Goal: Information Seeking & Learning: Learn about a topic

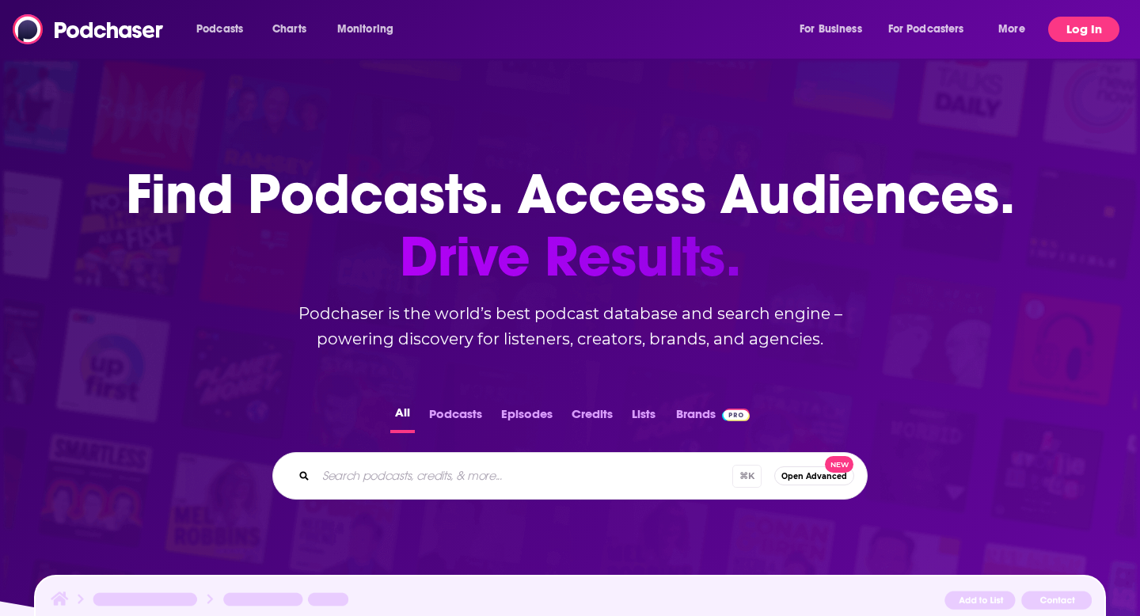
click at [1090, 29] on button "Log In" at bounding box center [1083, 29] width 71 height 25
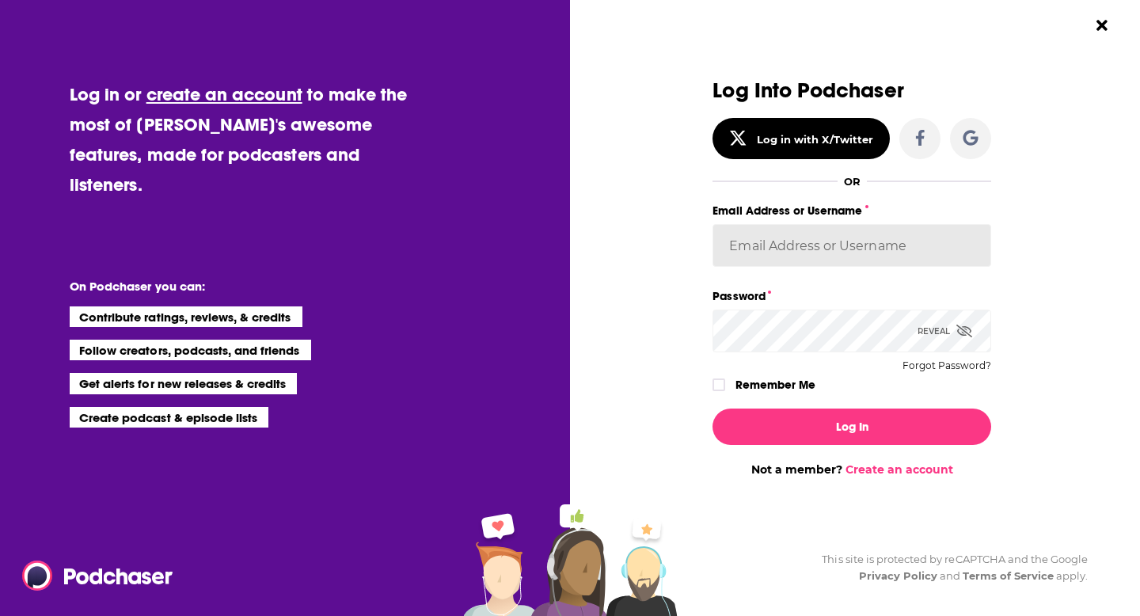
click at [855, 240] on input "Email Address or Username" at bounding box center [851, 245] width 279 height 43
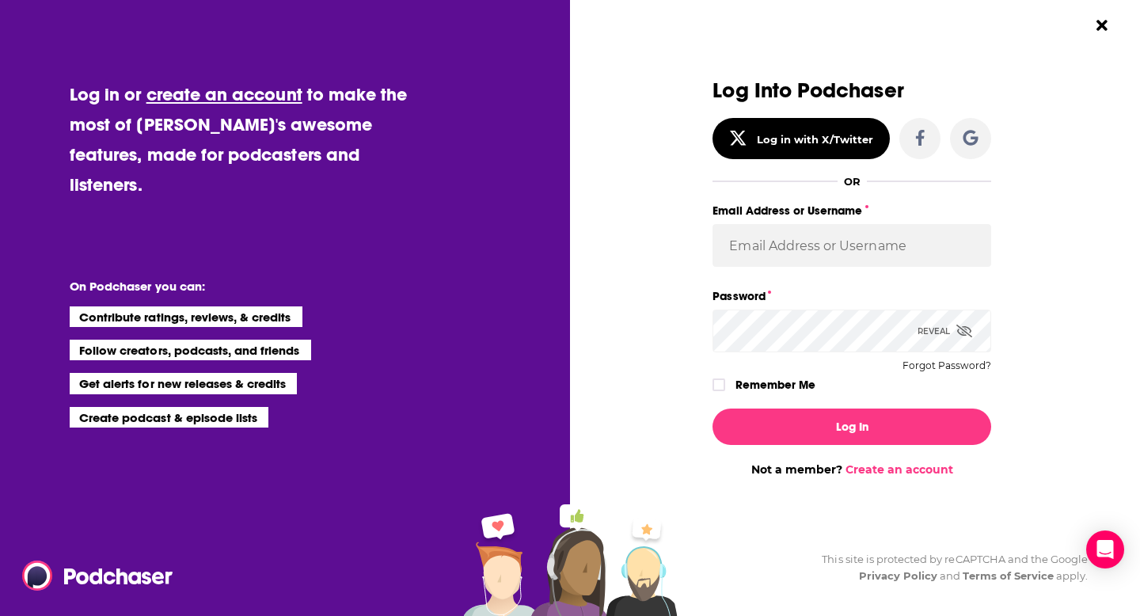
type input "christina@publicityxchristina.com"
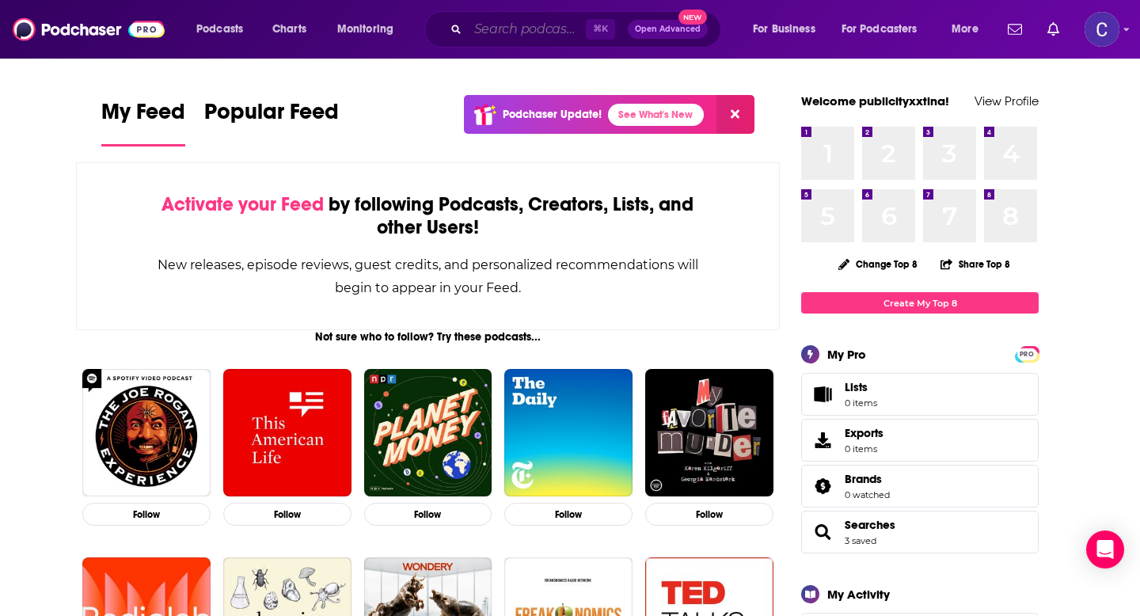
click at [488, 40] on input "Search podcasts, credits, & more..." at bounding box center [527, 29] width 118 height 25
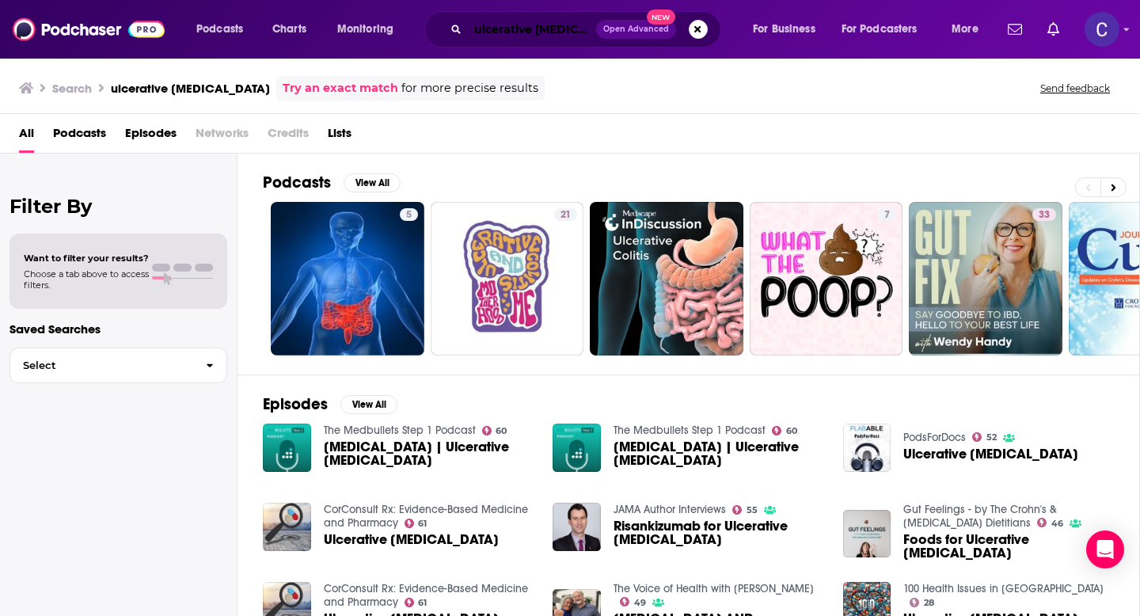
click at [507, 28] on input "ulcerative colitis" at bounding box center [532, 29] width 128 height 25
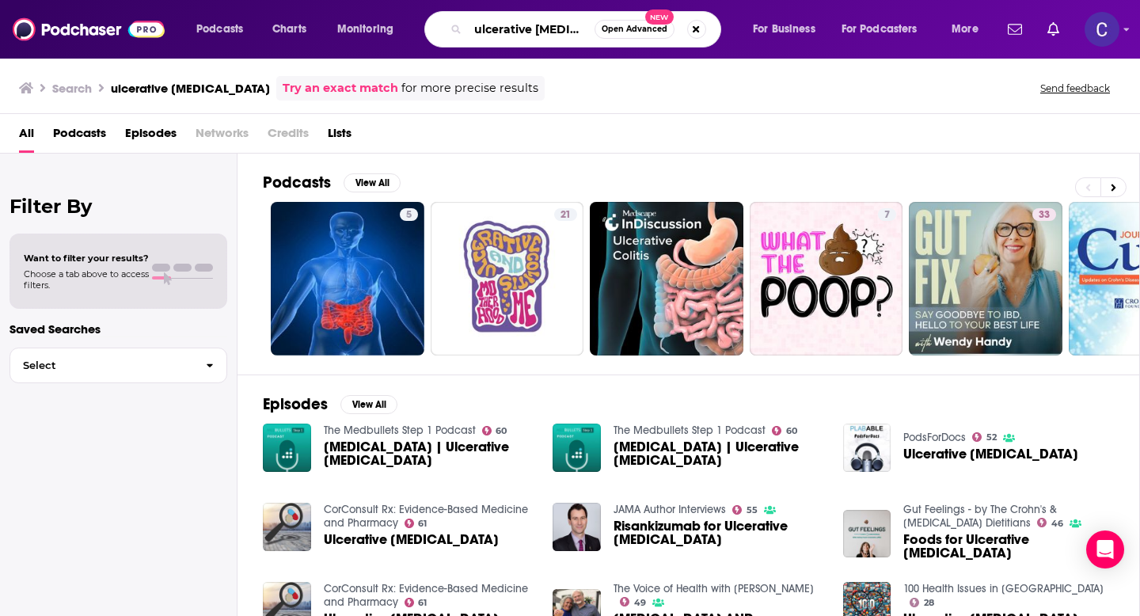
click at [507, 28] on input "ulcerative colitis" at bounding box center [531, 29] width 127 height 25
type input "u"
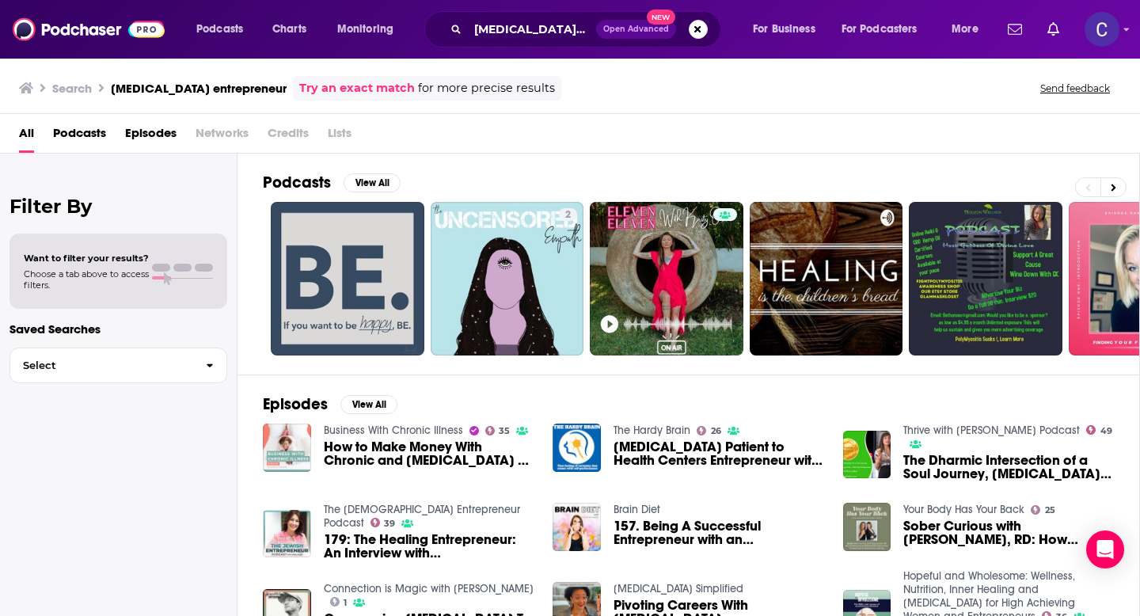
scroll to position [44, 0]
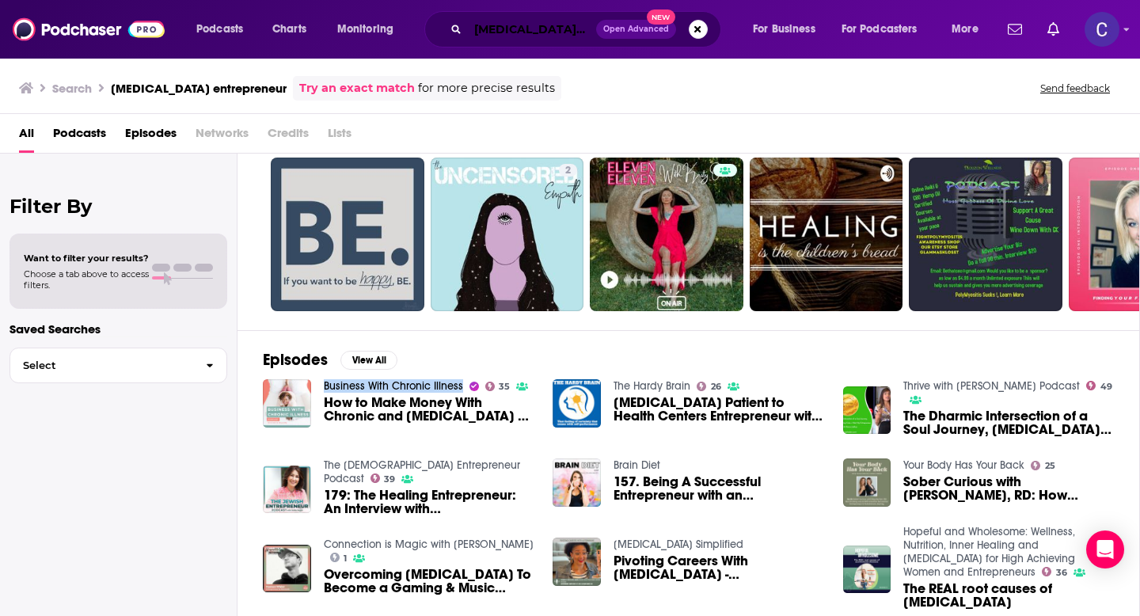
click at [499, 29] on input "autoimmune entrepreneur" at bounding box center [532, 29] width 128 height 25
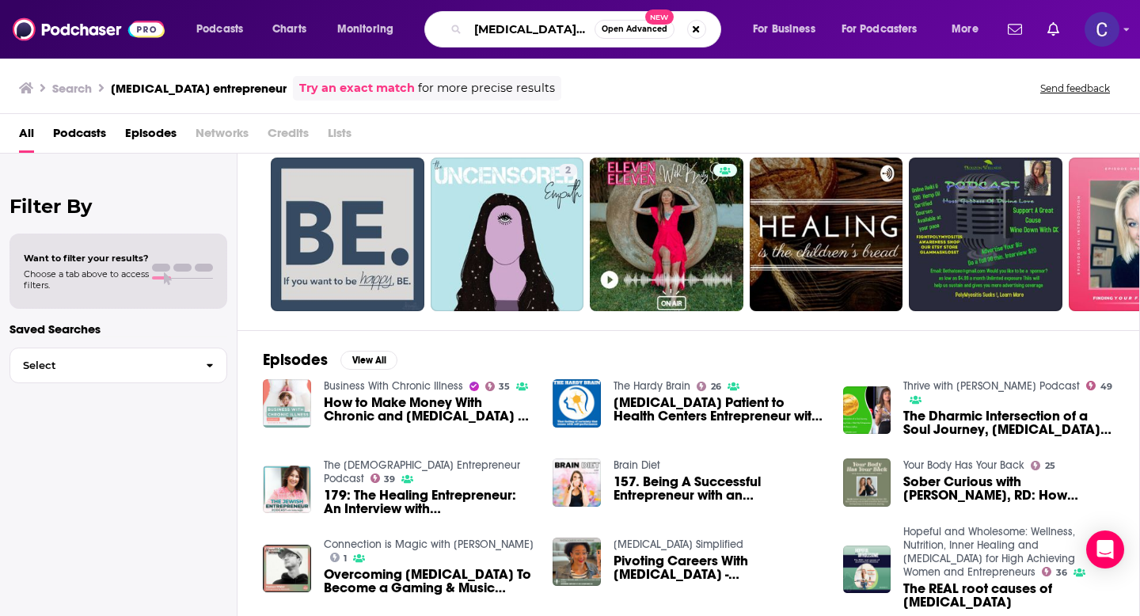
click at [499, 29] on input "autoimmune entrepreneur" at bounding box center [531, 29] width 127 height 25
type input "danielle walker"
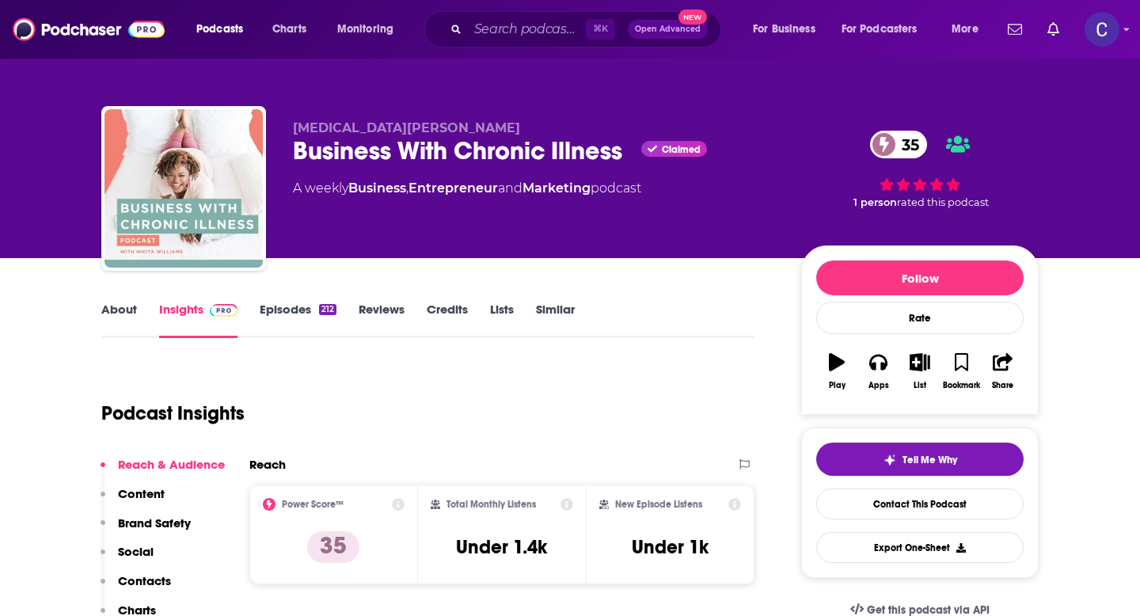
click at [112, 313] on link "About" at bounding box center [119, 320] width 36 height 36
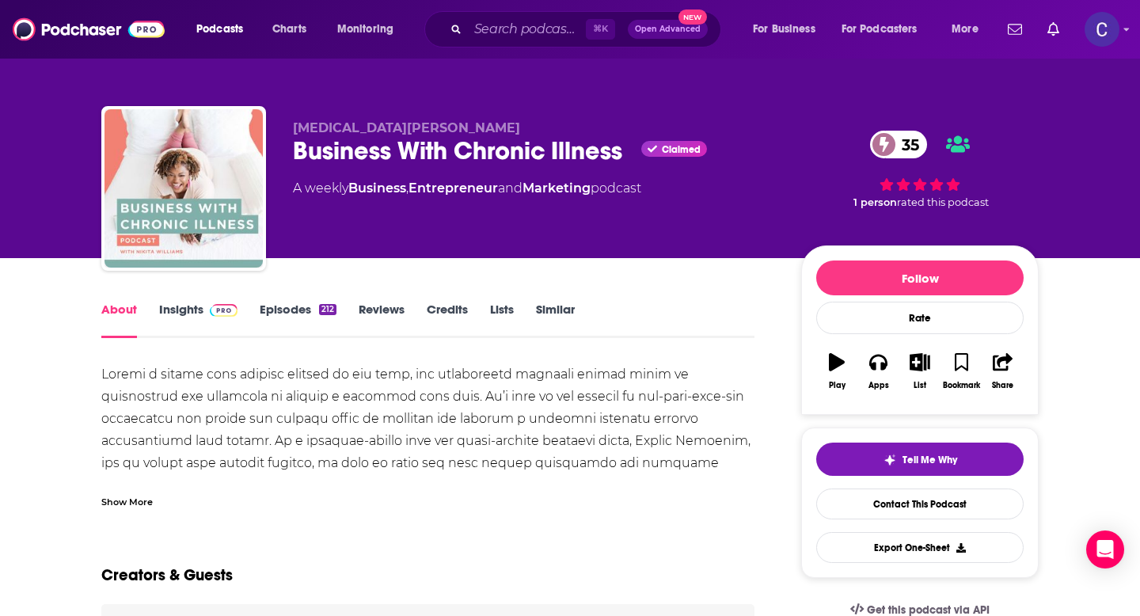
click at [127, 503] on div "Show More" at bounding box center [126, 500] width 51 height 15
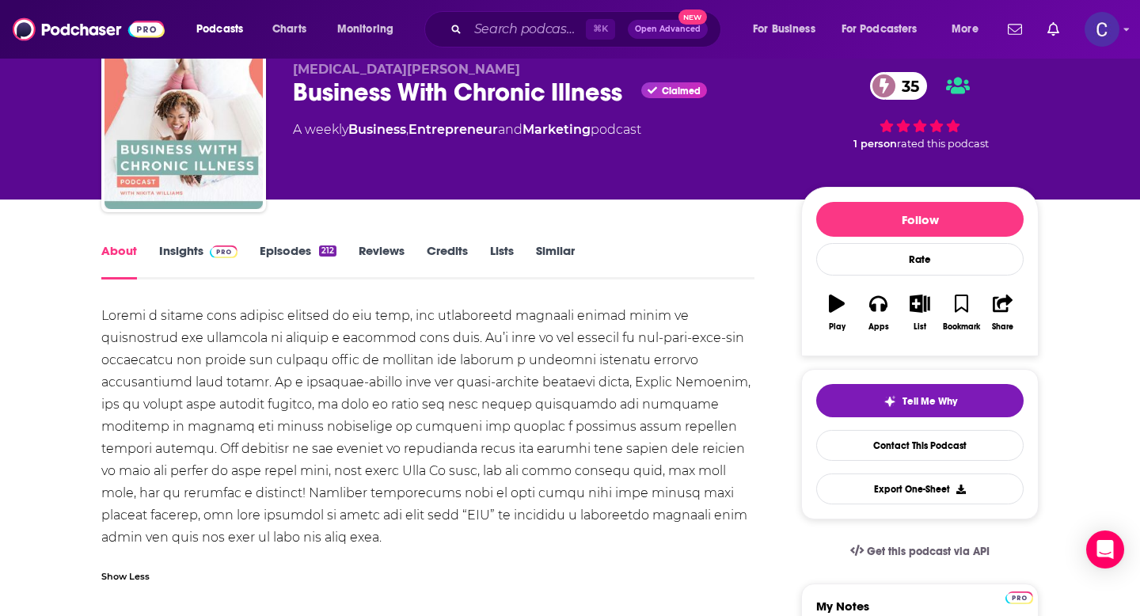
scroll to position [61, 0]
